Goal: Information Seeking & Learning: Learn about a topic

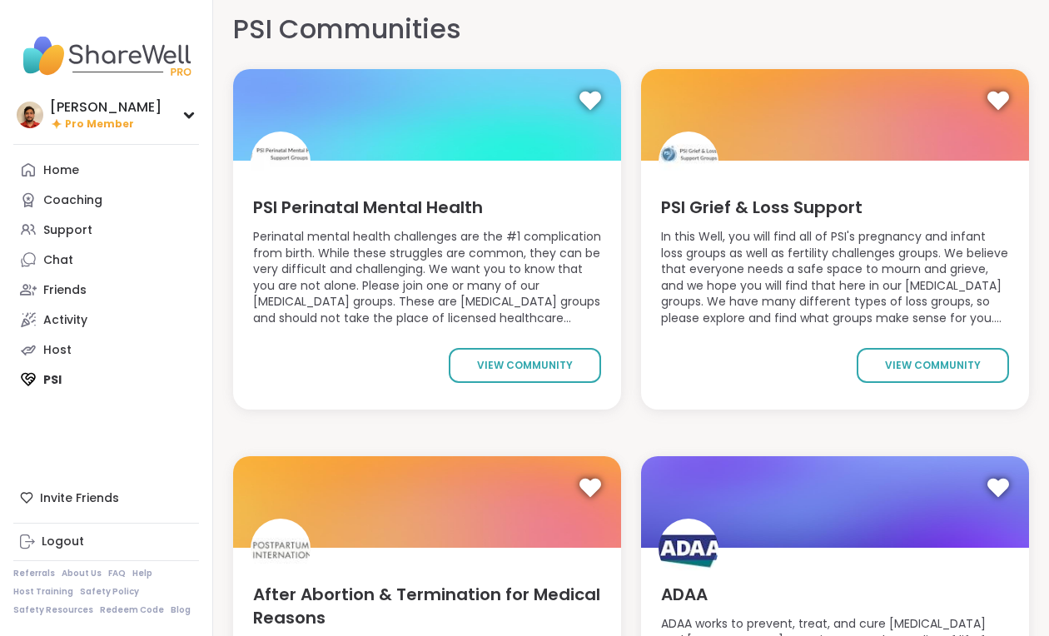
scroll to position [12, 0]
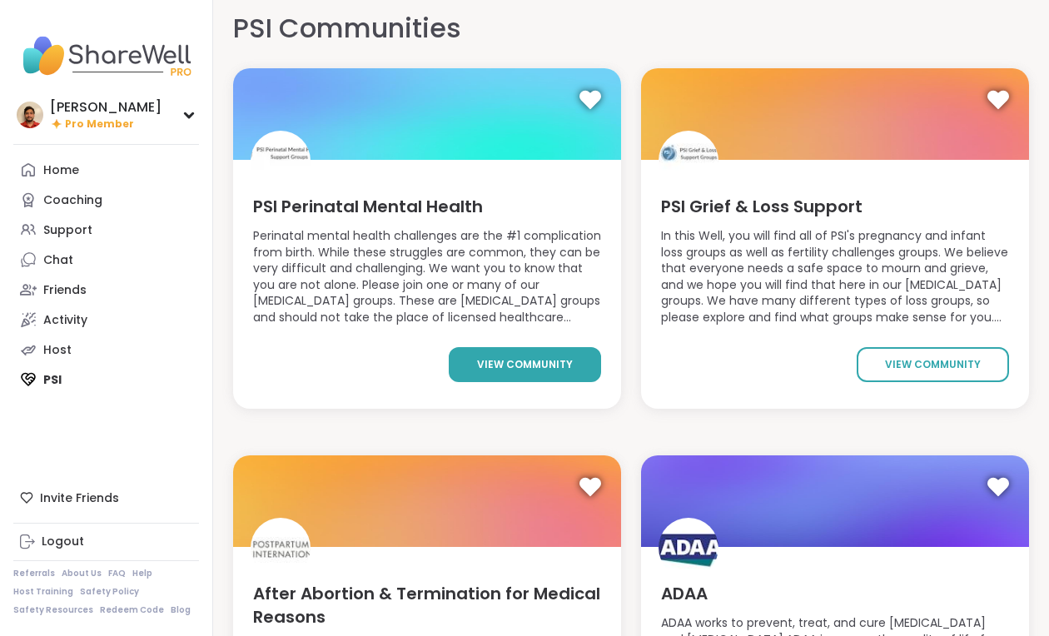
click at [532, 357] on span "view community" at bounding box center [525, 364] width 96 height 15
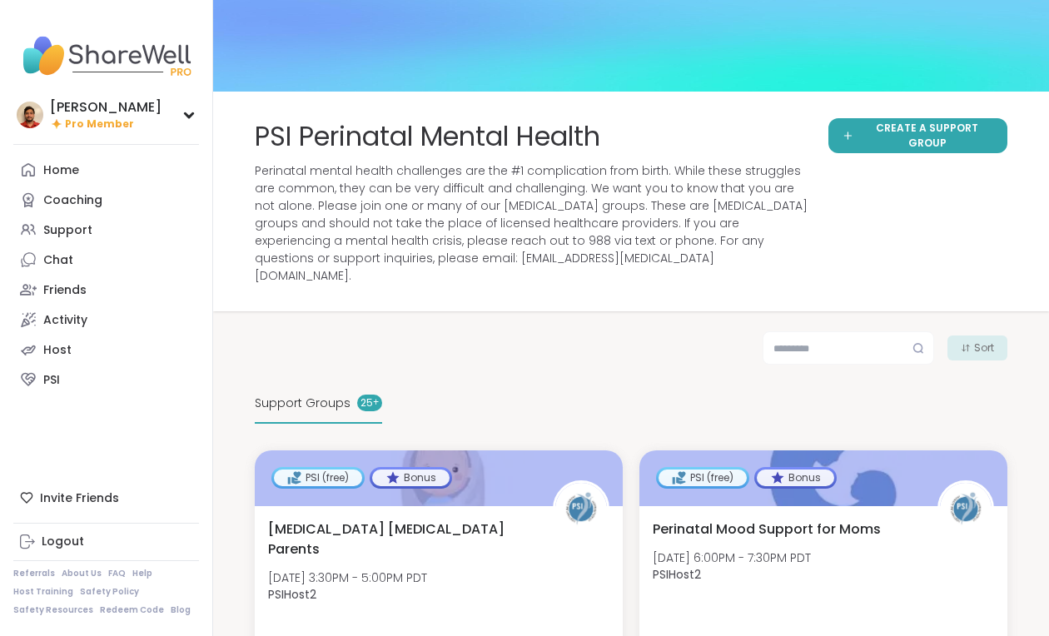
click at [357, 157] on div "PSI Perinatal Mental Health Perinatal mental health challenges are the #1 compl…" at bounding box center [531, 201] width 553 height 166
click at [350, 127] on span "PSI Perinatal Mental Health" at bounding box center [427, 136] width 345 height 37
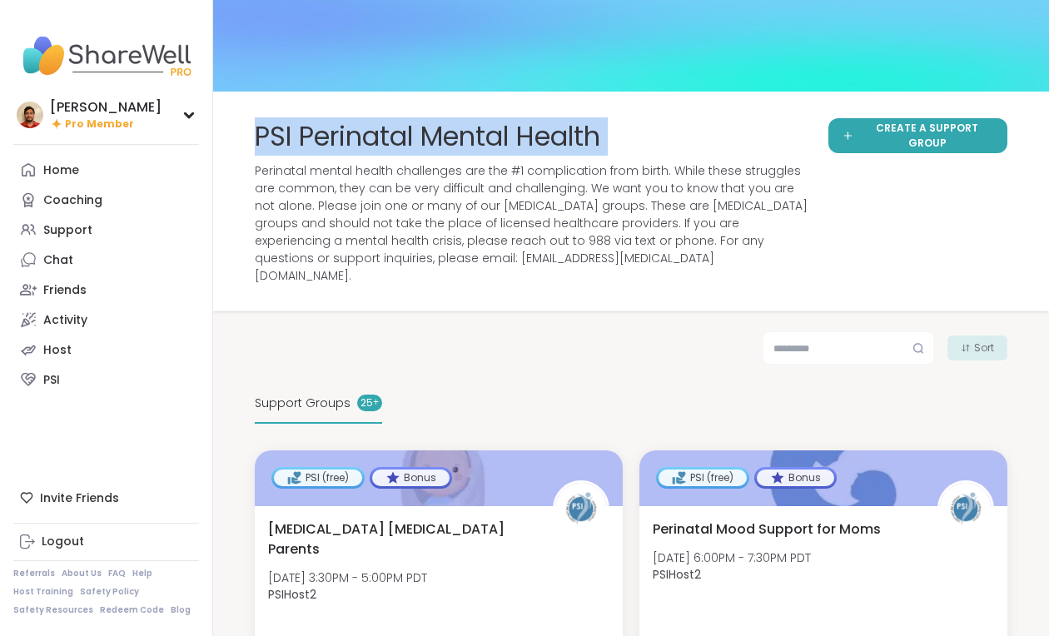
click at [350, 127] on span "PSI Perinatal Mental Health" at bounding box center [427, 136] width 345 height 37
copy span "PSI Perinatal Mental Health"
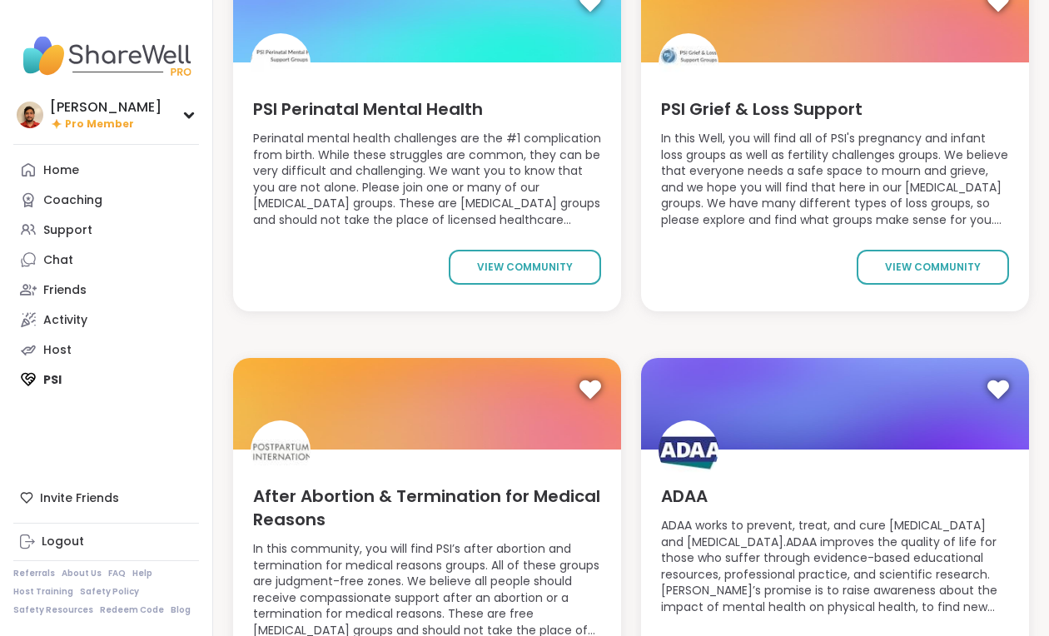
scroll to position [162, 0]
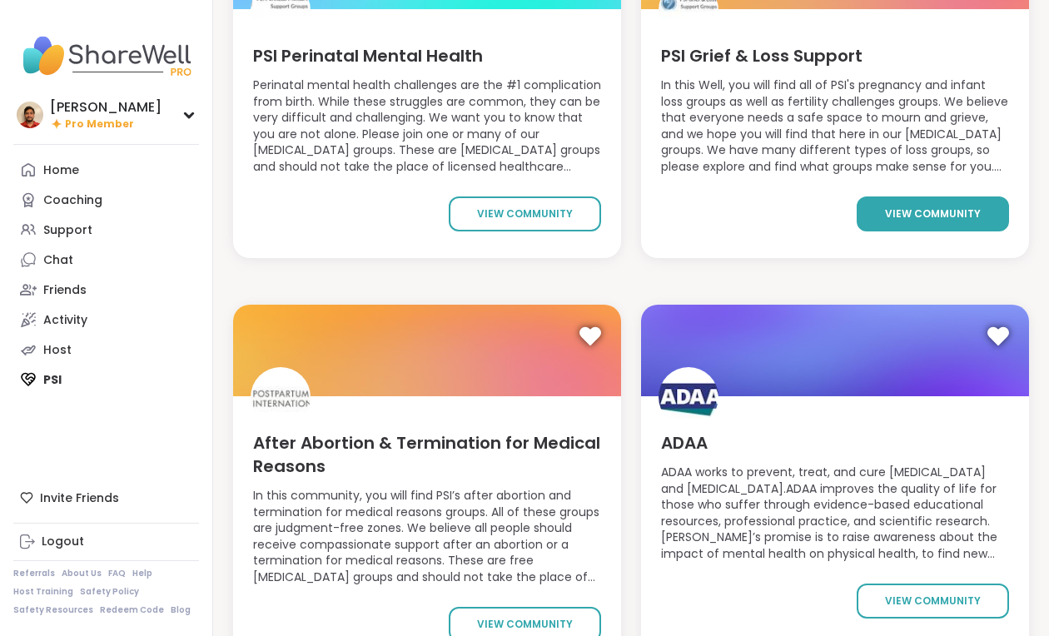
click at [907, 206] on span "view community" at bounding box center [933, 213] width 96 height 15
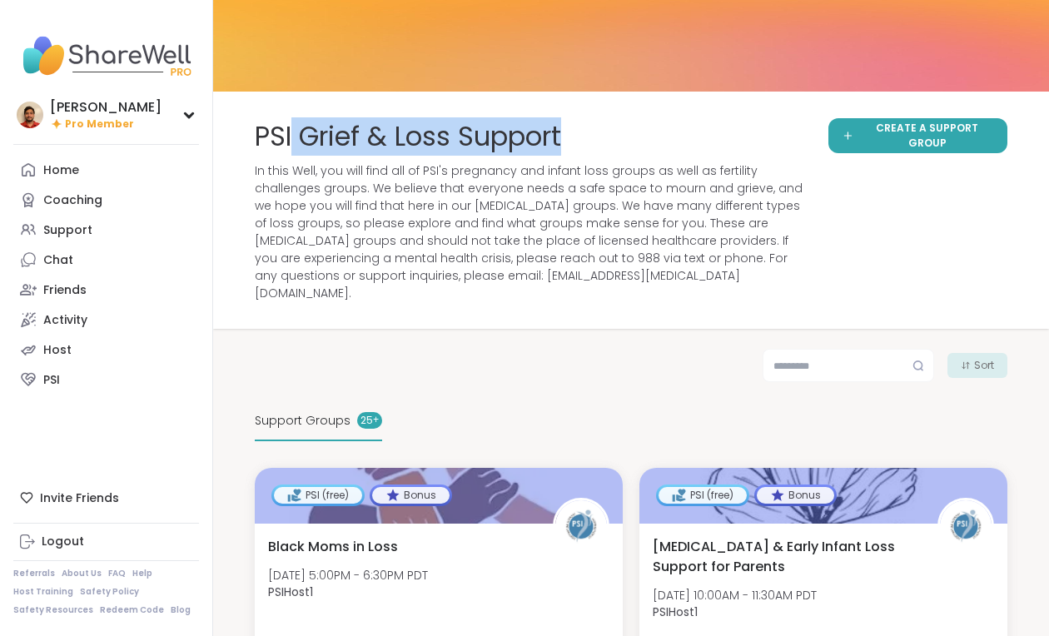
drag, startPoint x: 589, startPoint y: 136, endPoint x: 295, endPoint y: 130, distance: 294.7
click at [295, 130] on div "PSI Grief & Loss Support" at bounding box center [531, 136] width 553 height 37
copy span "Grief & Loss Support"
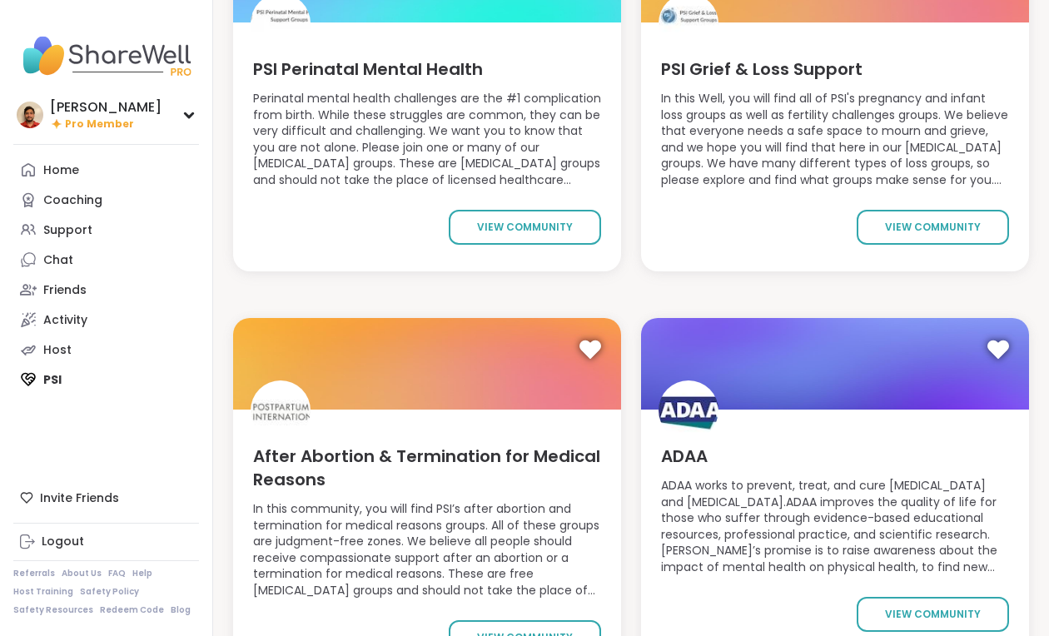
scroll to position [231, 0]
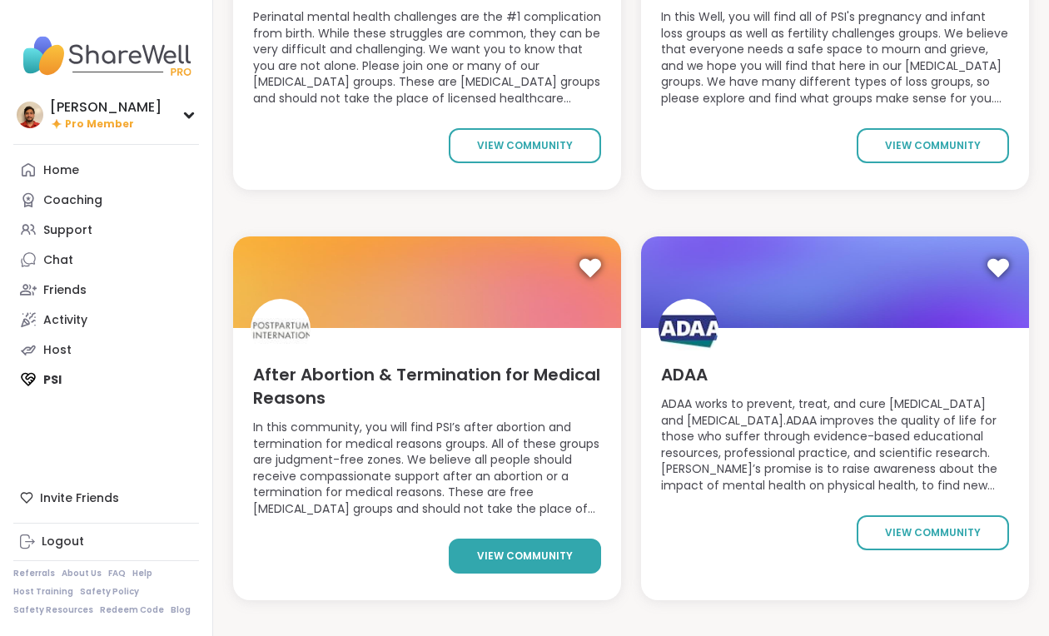
click at [485, 541] on link "view community" at bounding box center [525, 555] width 152 height 35
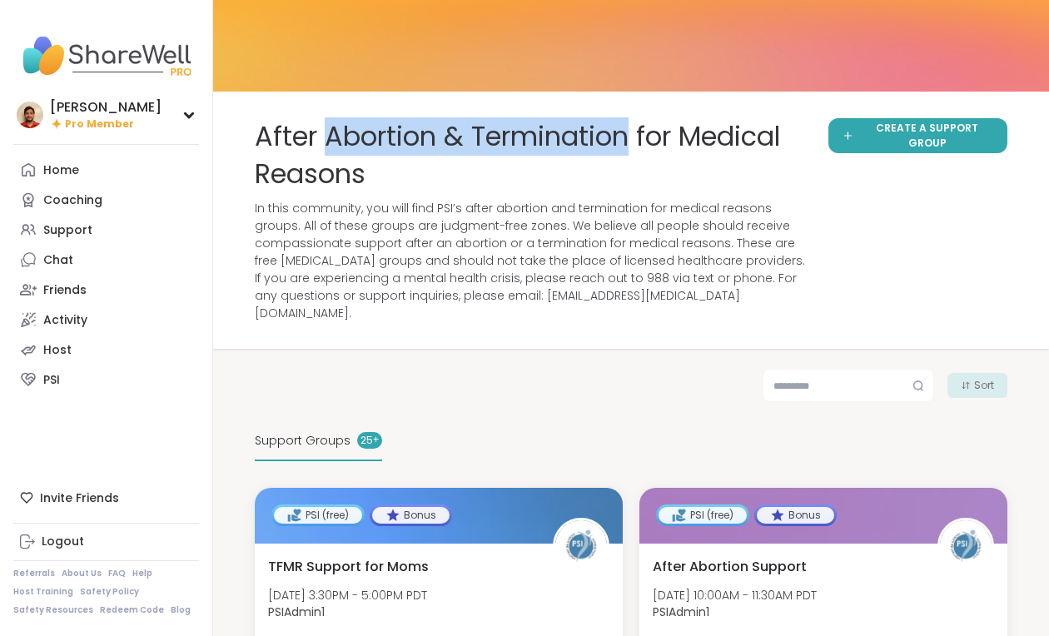
drag, startPoint x: 331, startPoint y: 129, endPoint x: 626, endPoint y: 136, distance: 294.7
click at [626, 136] on span "After Abortion & Termination for Medical Reasons" at bounding box center [531, 155] width 553 height 75
copy span "Abortion & Termination"
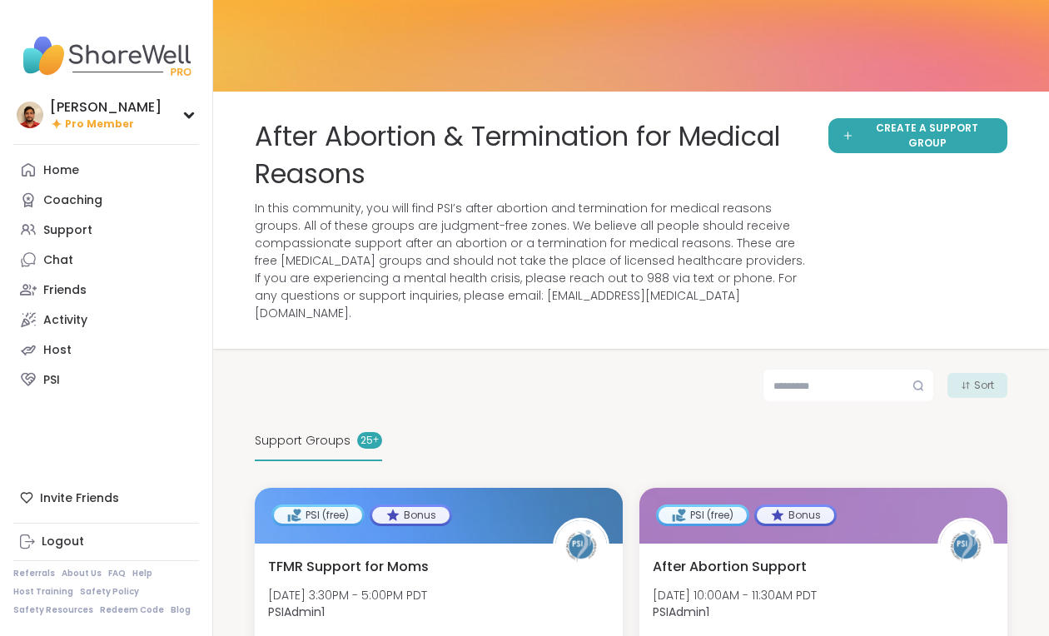
click at [380, 232] on span "In this community, you will find PSI’s after abortion and termination for medic…" at bounding box center [531, 261] width 553 height 122
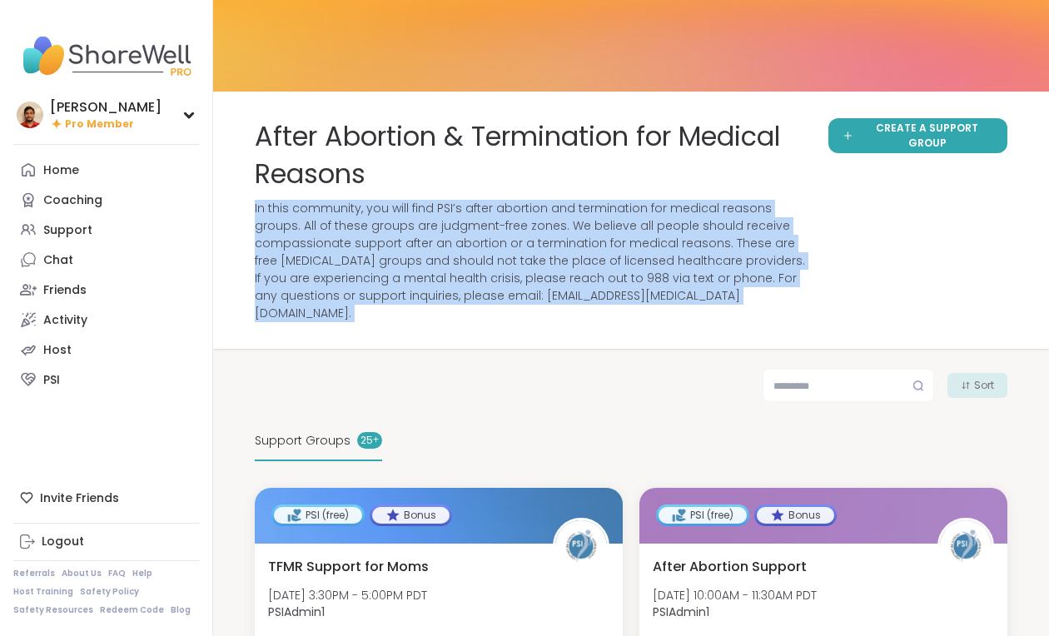
click at [380, 232] on span "In this community, you will find PSI’s after abortion and termination for medic…" at bounding box center [531, 261] width 553 height 122
